Goal: Check status: Check status

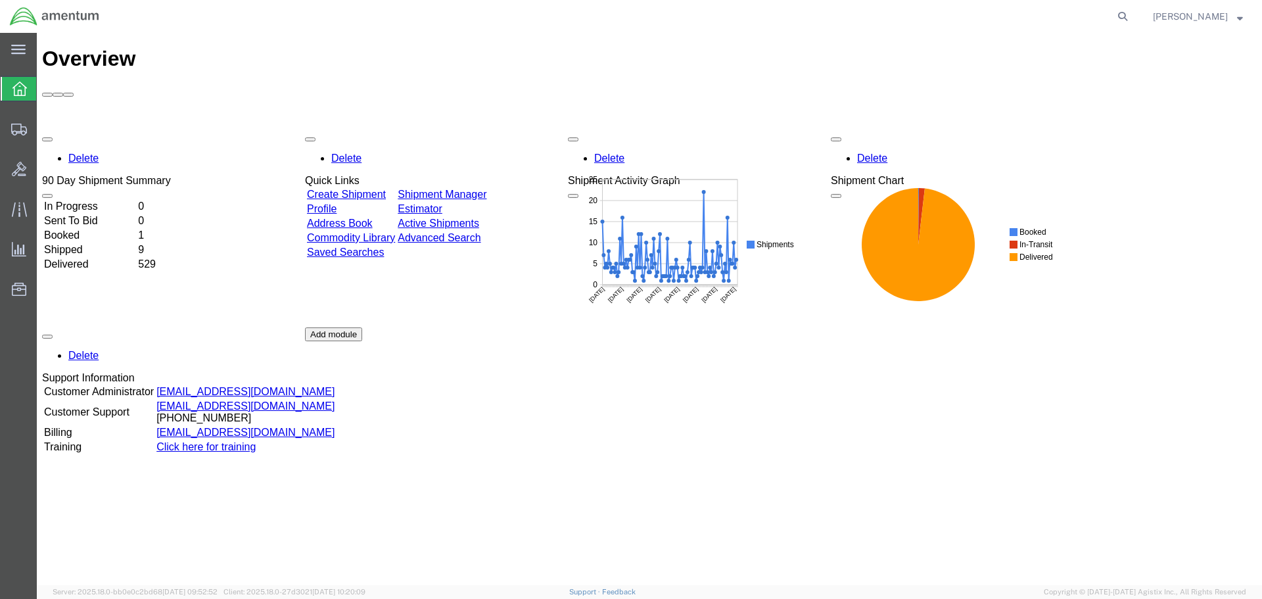
click at [480, 189] on link "Shipment Manager" at bounding box center [442, 194] width 89 height 11
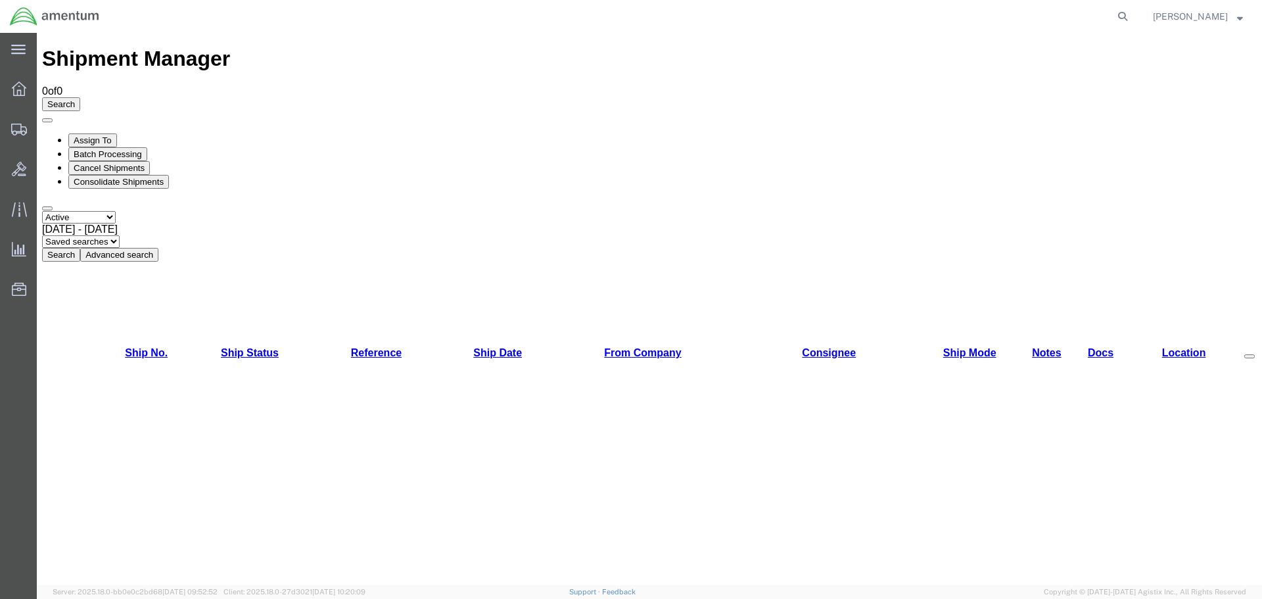
click at [111, 211] on select "Select status Active All Shipments Approved Booked Canceled Delivered Denied Ne…" at bounding box center [79, 217] width 74 height 12
click at [118, 224] on span "[DATE] - [DATE]" at bounding box center [80, 229] width 76 height 11
click at [101, 211] on select "Select status Active All Shipments Approved Booked Canceled Delivered Denied Ne…" at bounding box center [79, 217] width 74 height 12
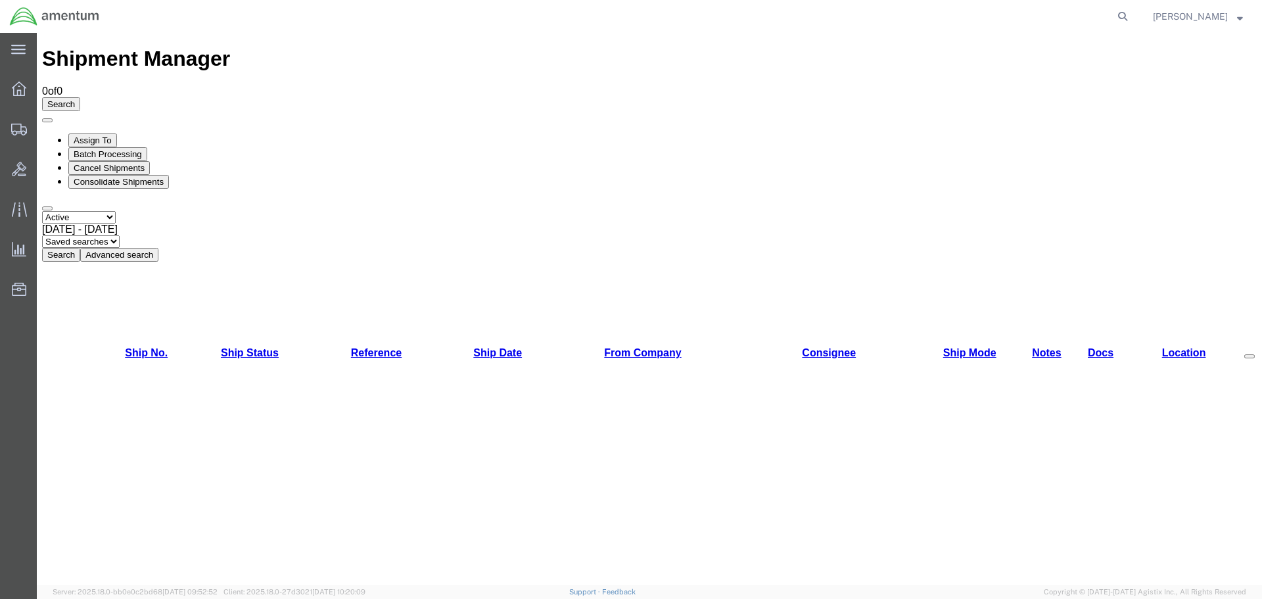
select select "ALL"
click at [42, 211] on select "Select status Active All Shipments Approved Booked Canceled Delivered Denied Ne…" at bounding box center [79, 217] width 74 height 12
click at [80, 248] on button "Search" at bounding box center [61, 255] width 38 height 14
drag, startPoint x: 1100, startPoint y: 327, endPoint x: 1024, endPoint y: 331, distance: 77.0
